Goal: Task Accomplishment & Management: Use online tool/utility

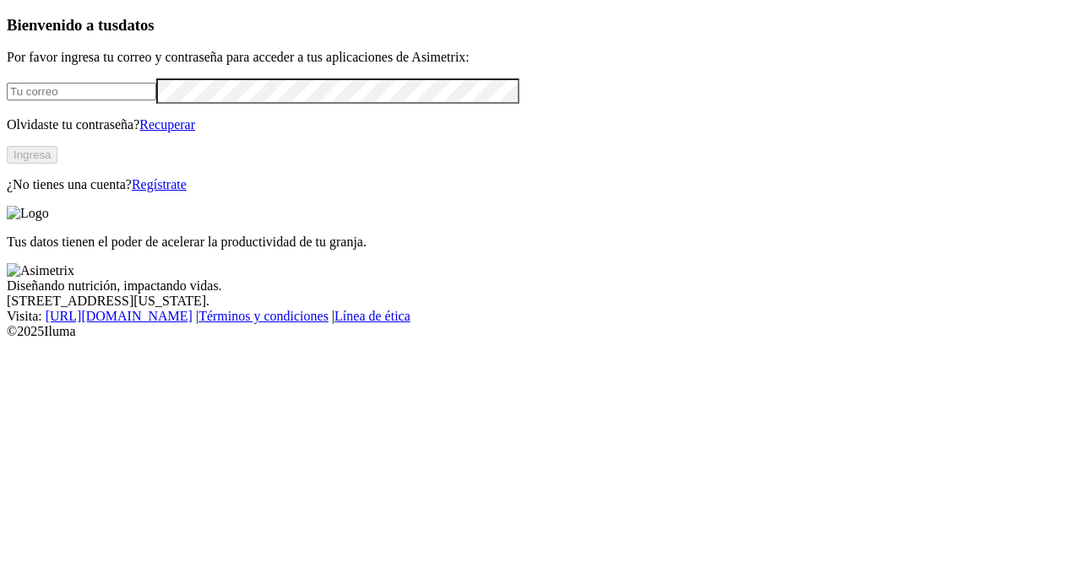
click at [126, 100] on input "email" at bounding box center [81, 92] width 149 height 18
type input "[EMAIL_ADDRESS][DOMAIN_NAME]"
click input "submit" at bounding box center [0, 0] width 0 height 0
click at [150, 100] on input "email" at bounding box center [81, 92] width 149 height 18
type input "[EMAIL_ADDRESS][DOMAIN_NAME]"
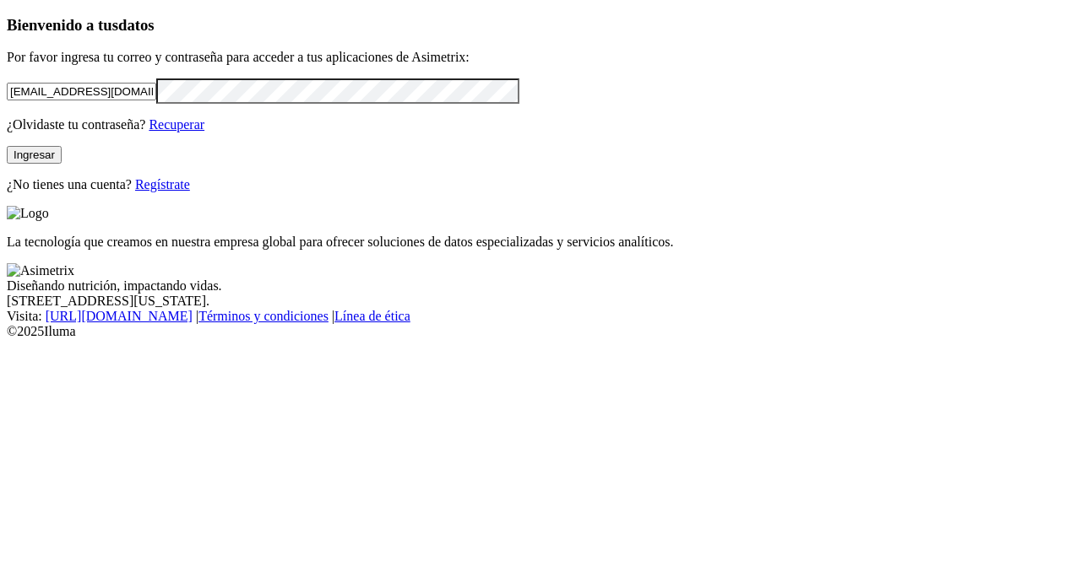
click input "submit" at bounding box center [0, 0] width 0 height 0
